Goal: Information Seeking & Learning: Learn about a topic

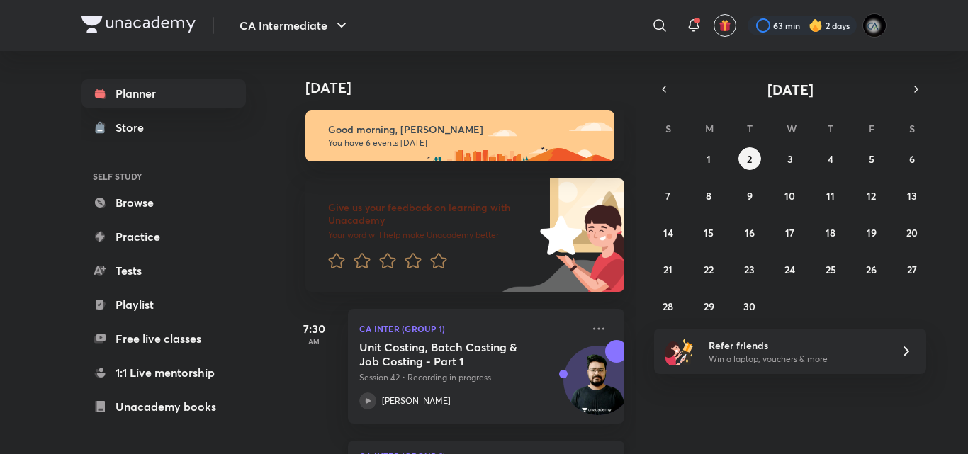
scroll to position [344, 0]
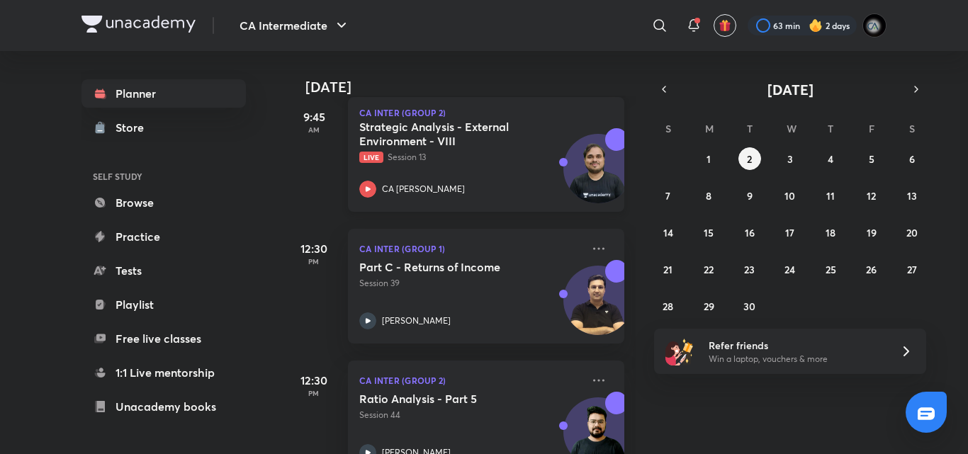
click at [454, 142] on h5 "Strategic Analysis - External Environment - VIII" at bounding box center [447, 134] width 176 height 28
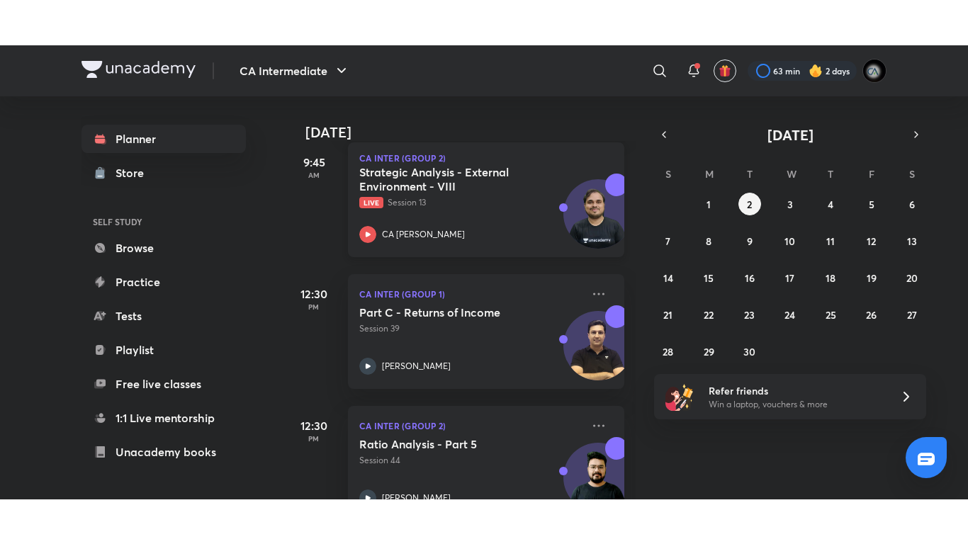
scroll to position [0, 0]
